Goal: Entertainment & Leisure: Browse casually

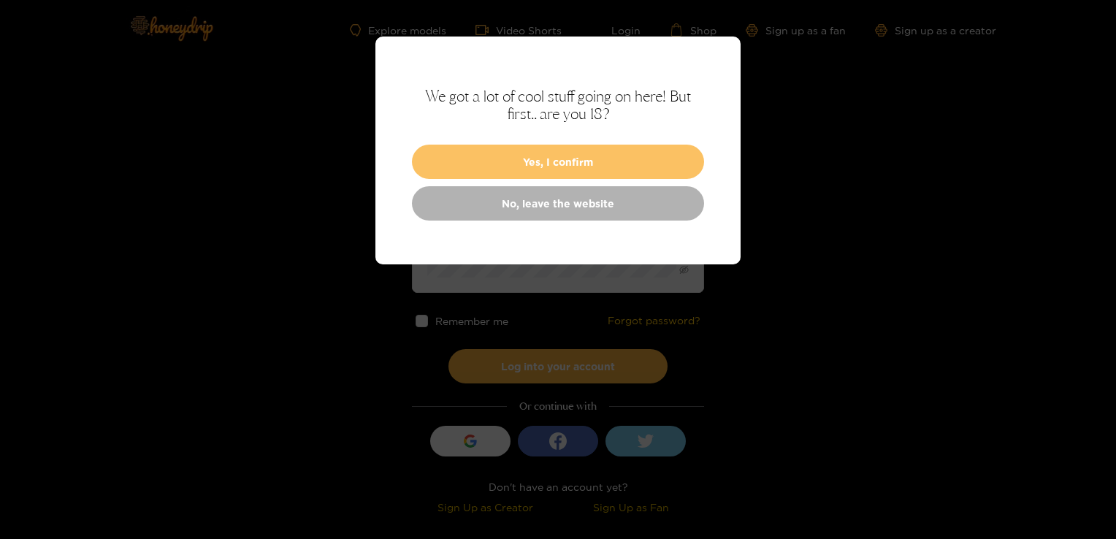
click at [573, 172] on button "Yes, I confirm" at bounding box center [558, 162] width 292 height 34
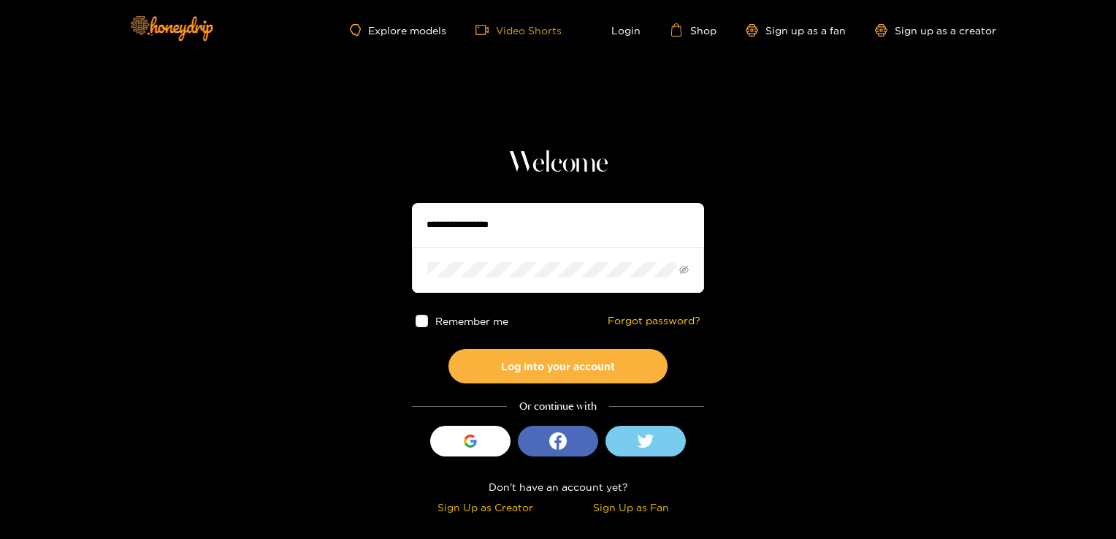
click at [507, 28] on link "Video Shorts" at bounding box center [518, 29] width 86 height 13
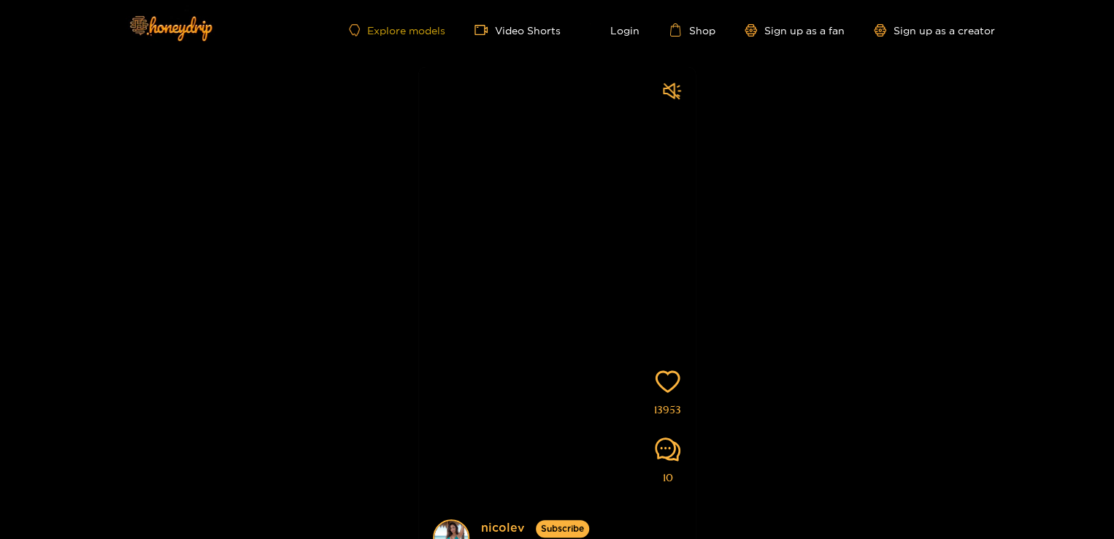
click at [397, 28] on link "Explore models" at bounding box center [397, 30] width 96 height 12
